Goal: Use online tool/utility: Use online tool/utility

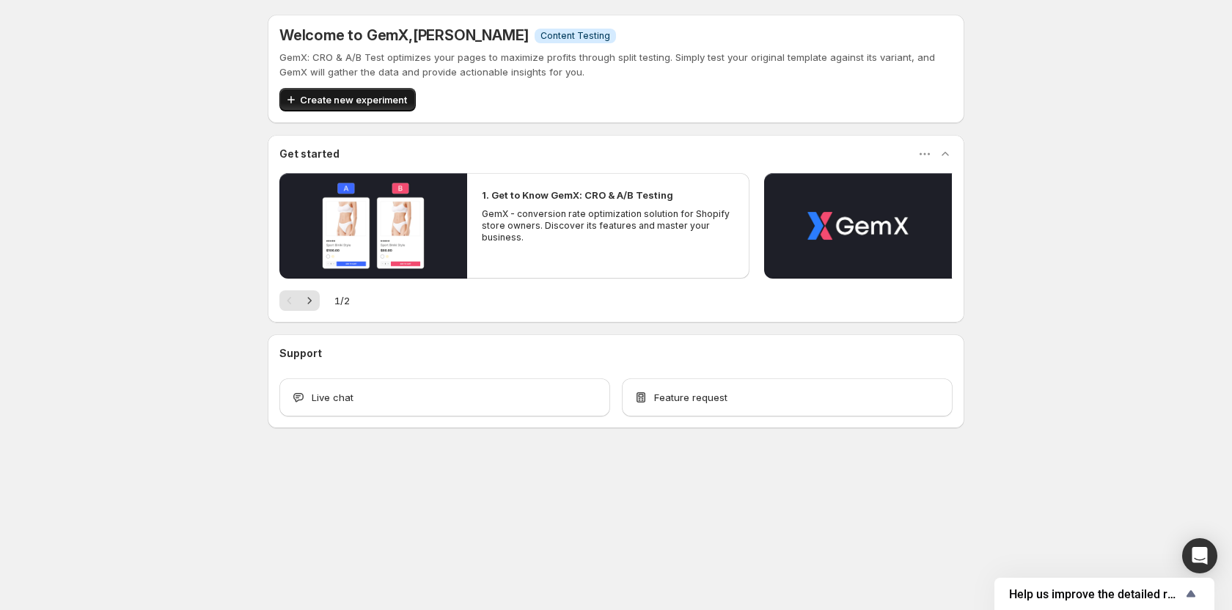
click at [342, 97] on span "Create new experiment" at bounding box center [353, 99] width 107 height 15
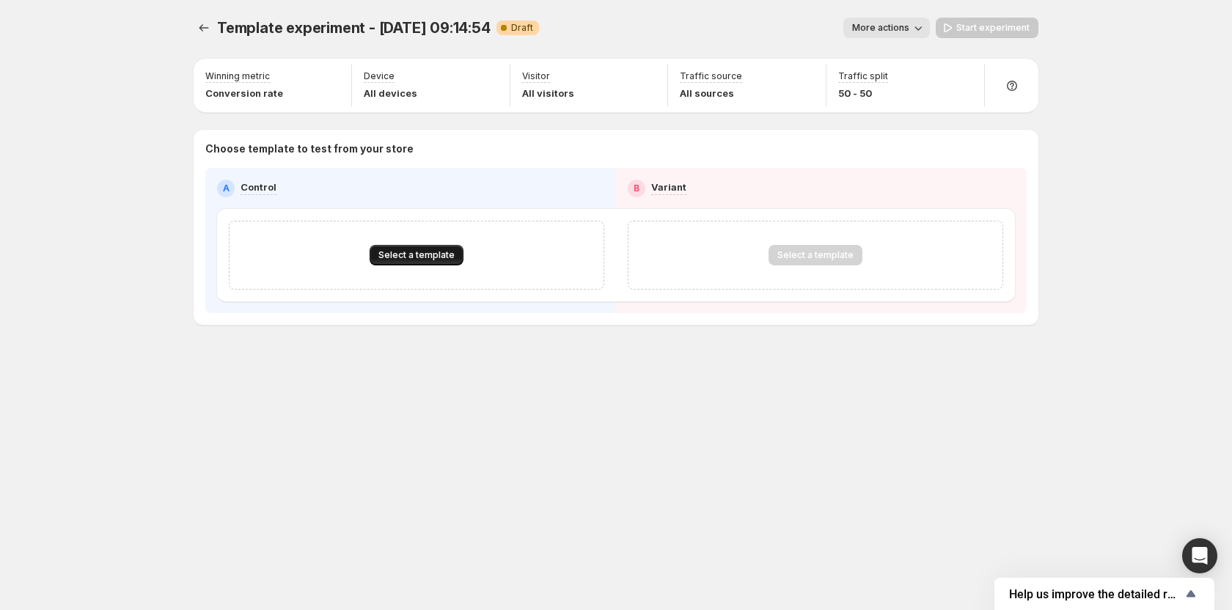
click at [425, 251] on span "Select a template" at bounding box center [416, 255] width 76 height 12
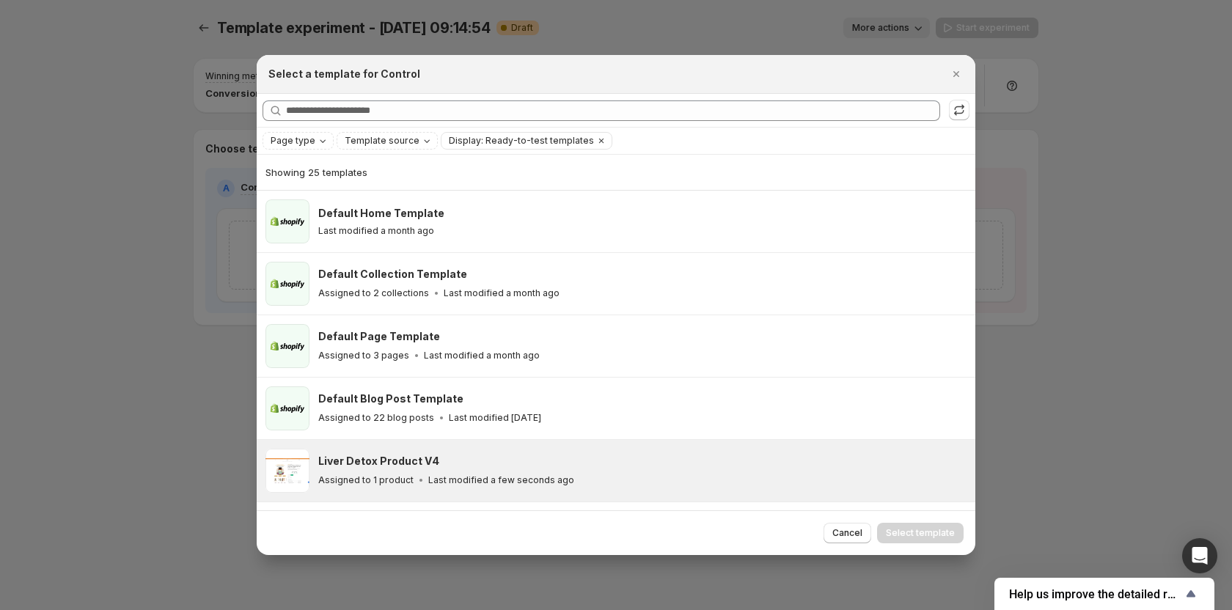
click at [411, 458] on h3 "Liver Detox Product V4" at bounding box center [378, 461] width 121 height 15
click at [920, 534] on span "Select template" at bounding box center [920, 533] width 69 height 12
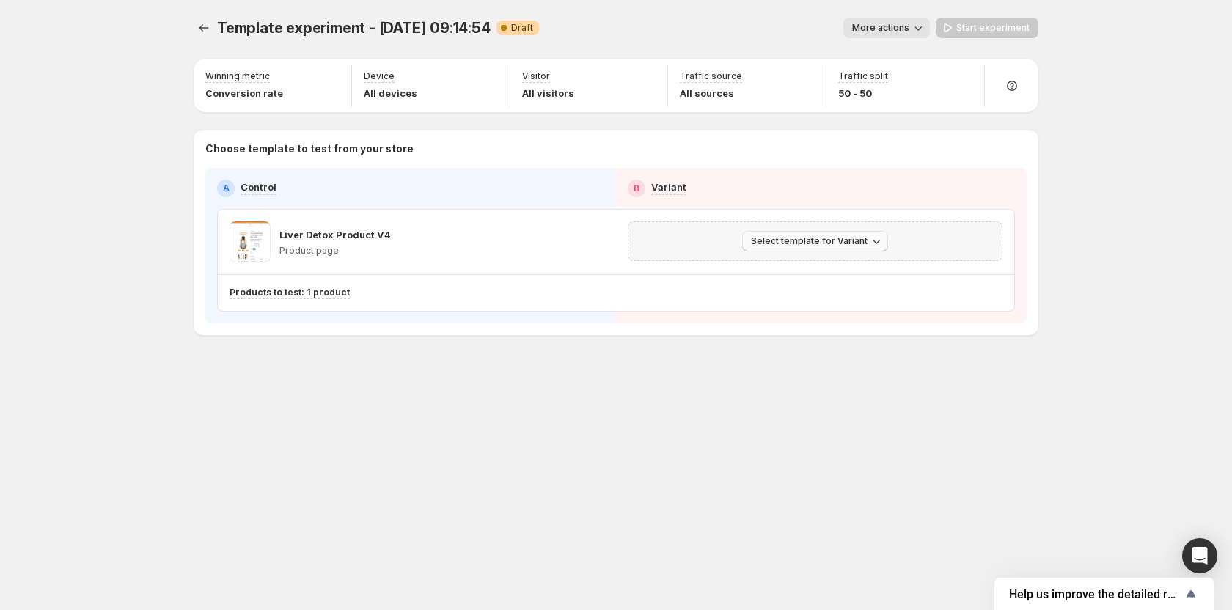
click at [853, 238] on span "Select template for Variant" at bounding box center [809, 241] width 117 height 12
click at [802, 273] on span "Select an existing template" at bounding box center [805, 272] width 124 height 12
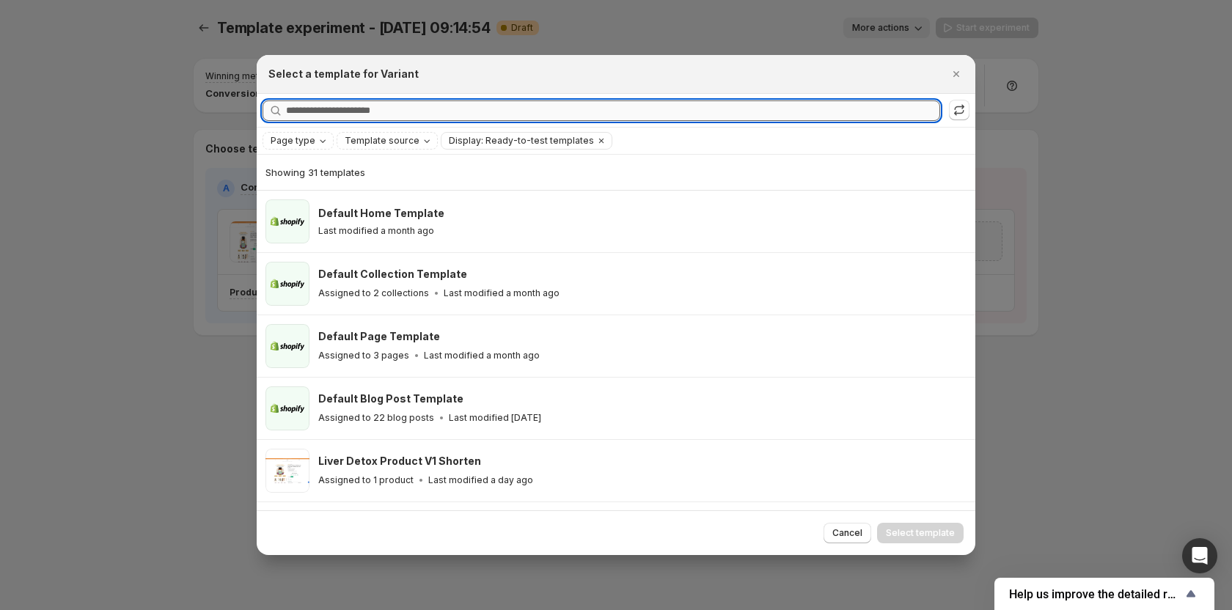
click at [569, 109] on input "Searching all templates" at bounding box center [613, 110] width 654 height 21
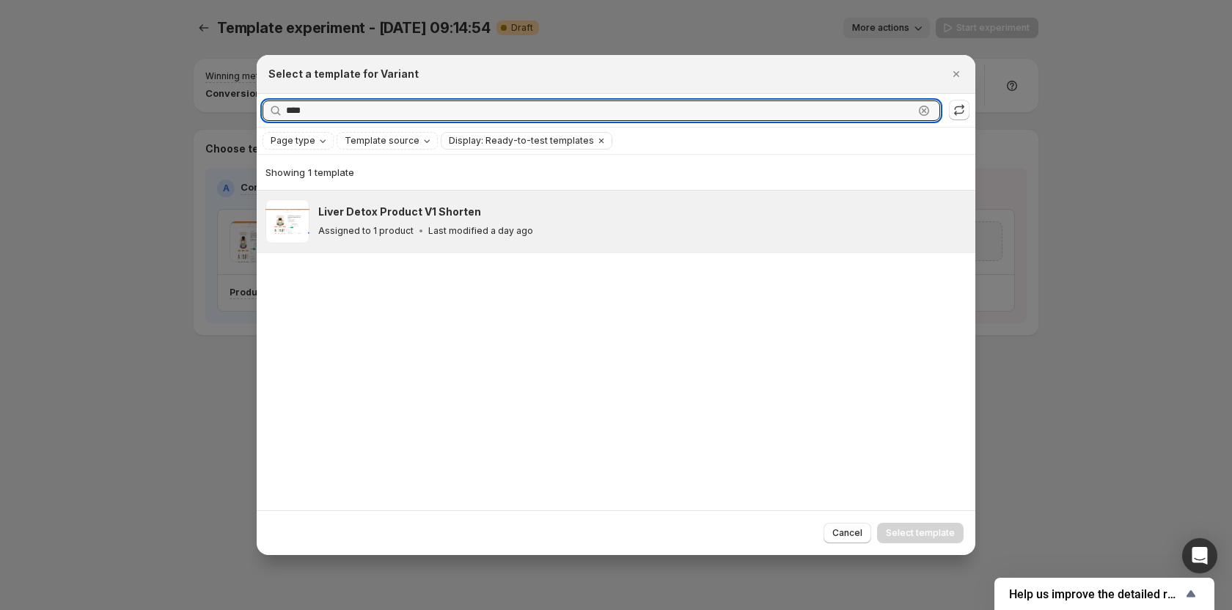
type input "****"
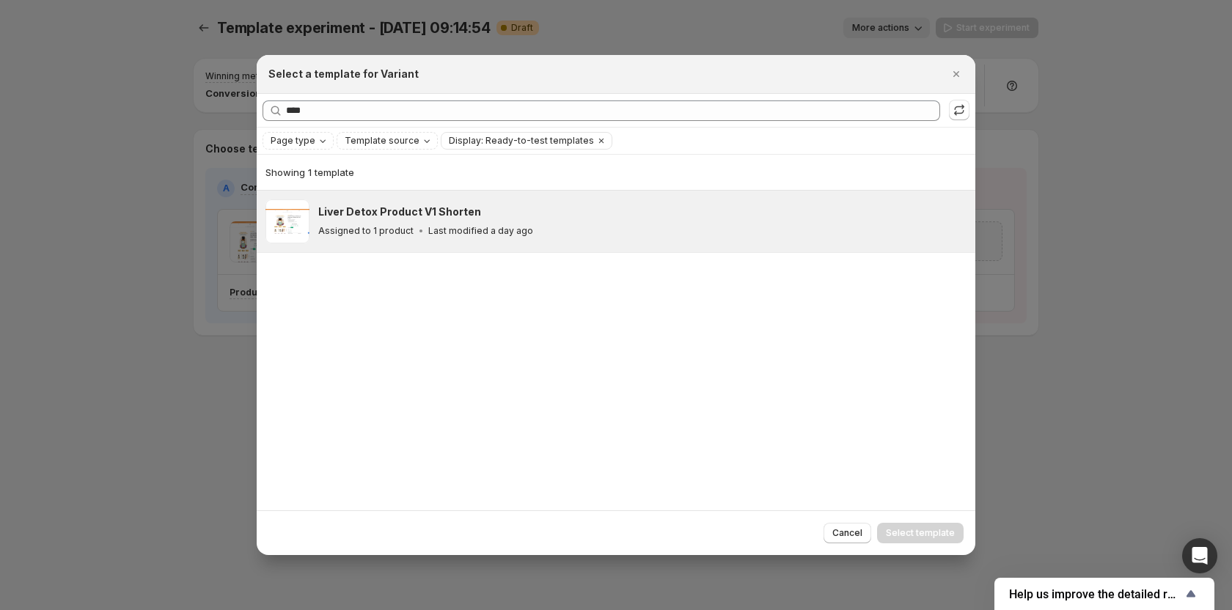
click at [492, 228] on p "Last modified a day ago" at bounding box center [480, 231] width 105 height 12
click at [925, 525] on button "Select template" at bounding box center [920, 533] width 87 height 21
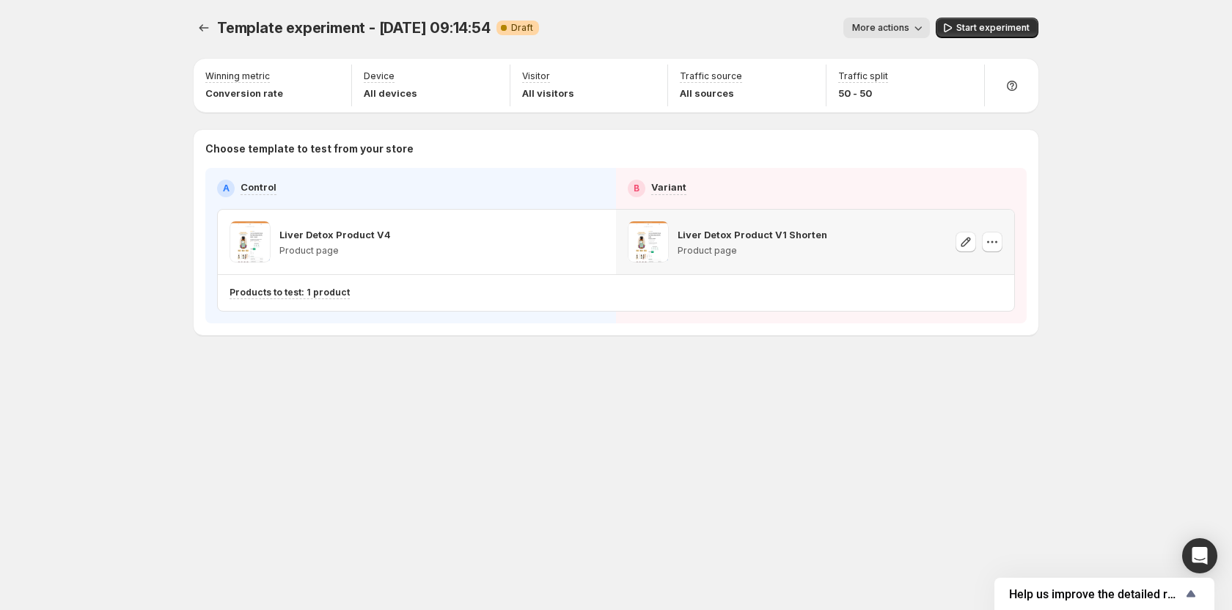
click at [872, 26] on span "More actions" at bounding box center [880, 28] width 57 height 12
click at [882, 80] on span "Rename" at bounding box center [894, 84] width 37 height 12
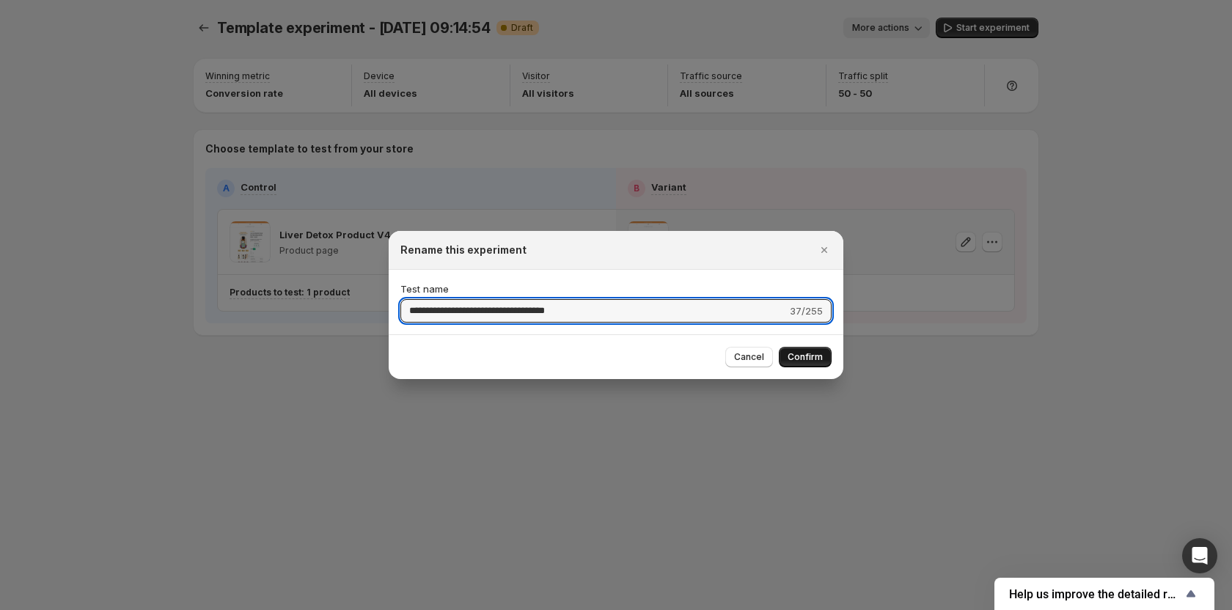
type input "**********"
click at [798, 366] on button "Confirm" at bounding box center [805, 357] width 53 height 21
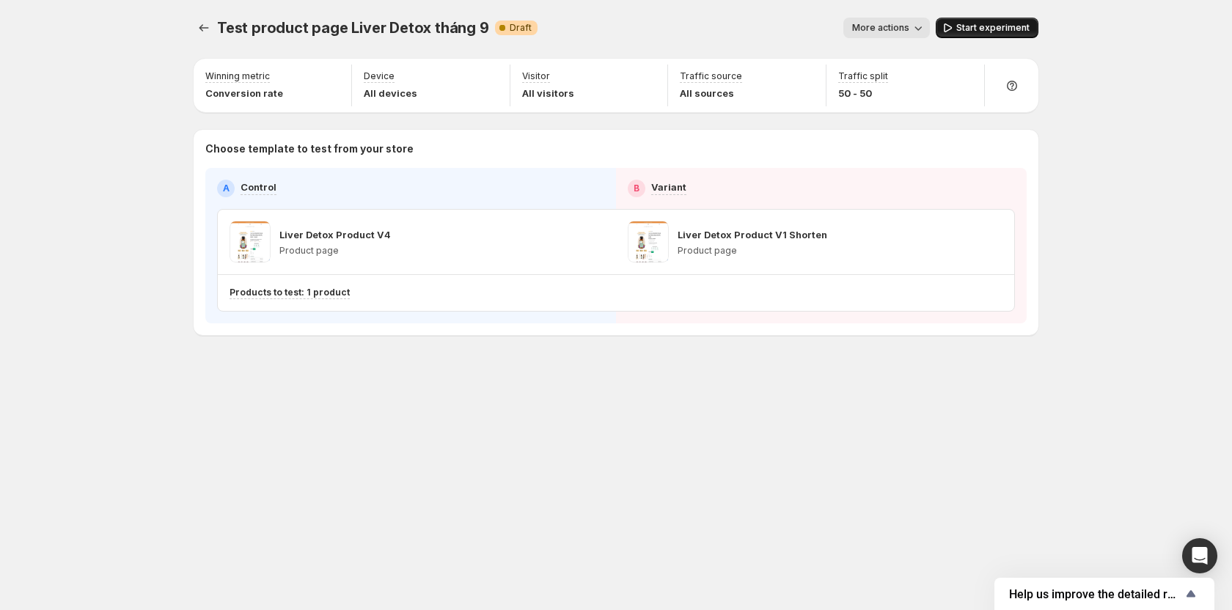
click at [976, 30] on span "Start experiment" at bounding box center [992, 28] width 73 height 12
